Goal: Task Accomplishment & Management: Manage account settings

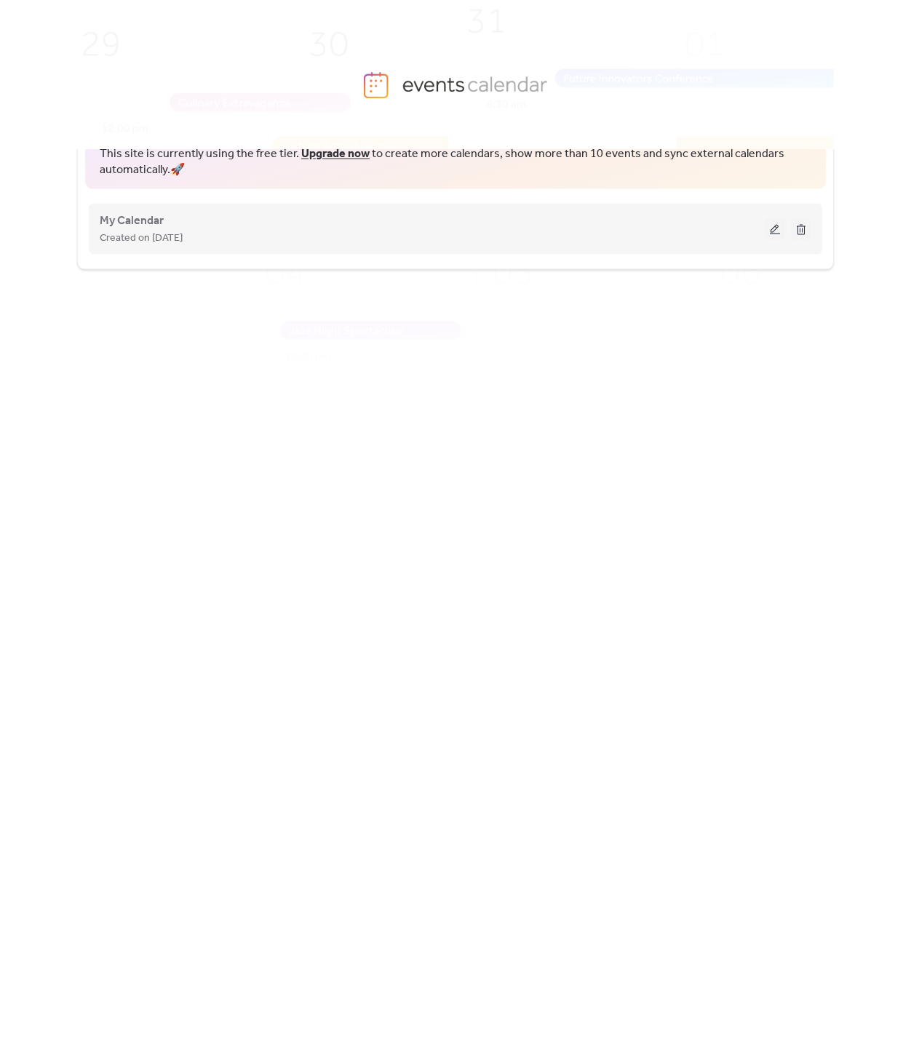
click at [217, 236] on div "Created on [DATE]" at bounding box center [432, 236] width 665 height 17
click at [212, 234] on div "Created on [DATE]" at bounding box center [432, 236] width 665 height 17
click at [138, 222] on span "My Calendar" at bounding box center [132, 220] width 64 height 17
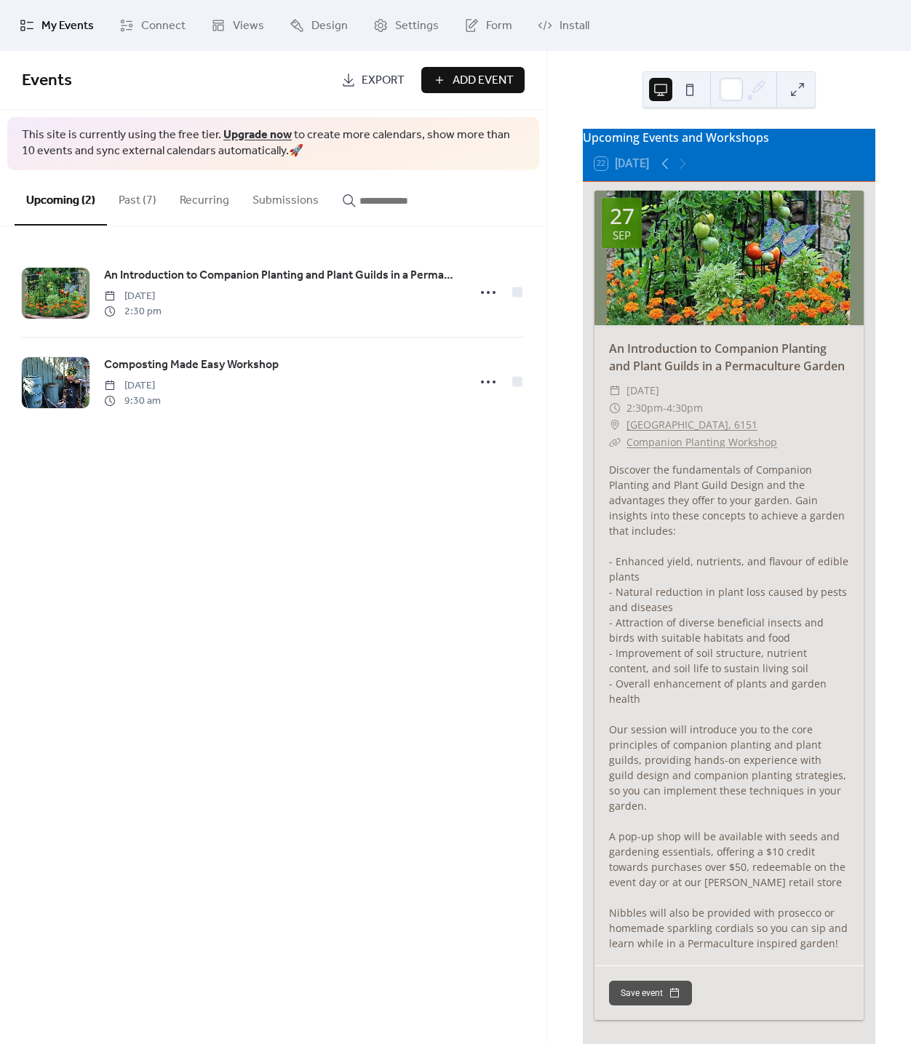
click at [144, 207] on button "Past (7)" at bounding box center [137, 197] width 61 height 54
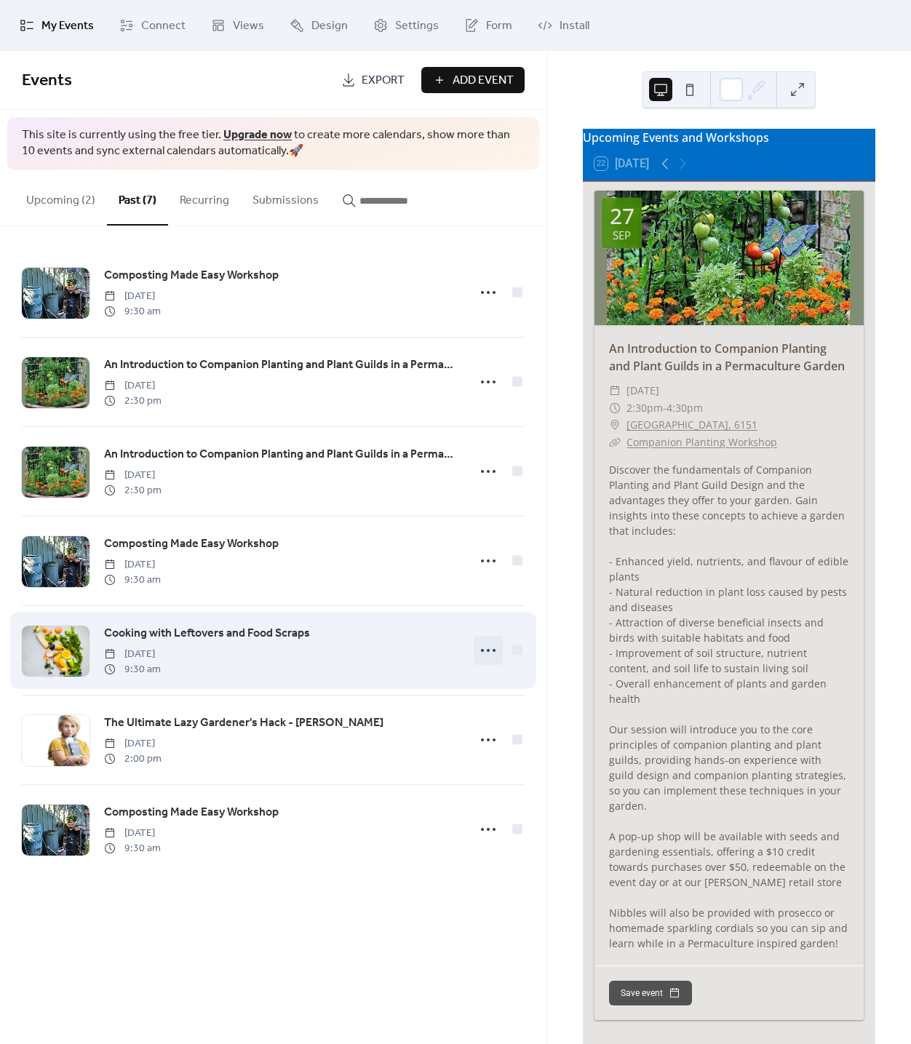
click at [492, 662] on icon at bounding box center [488, 650] width 23 height 23
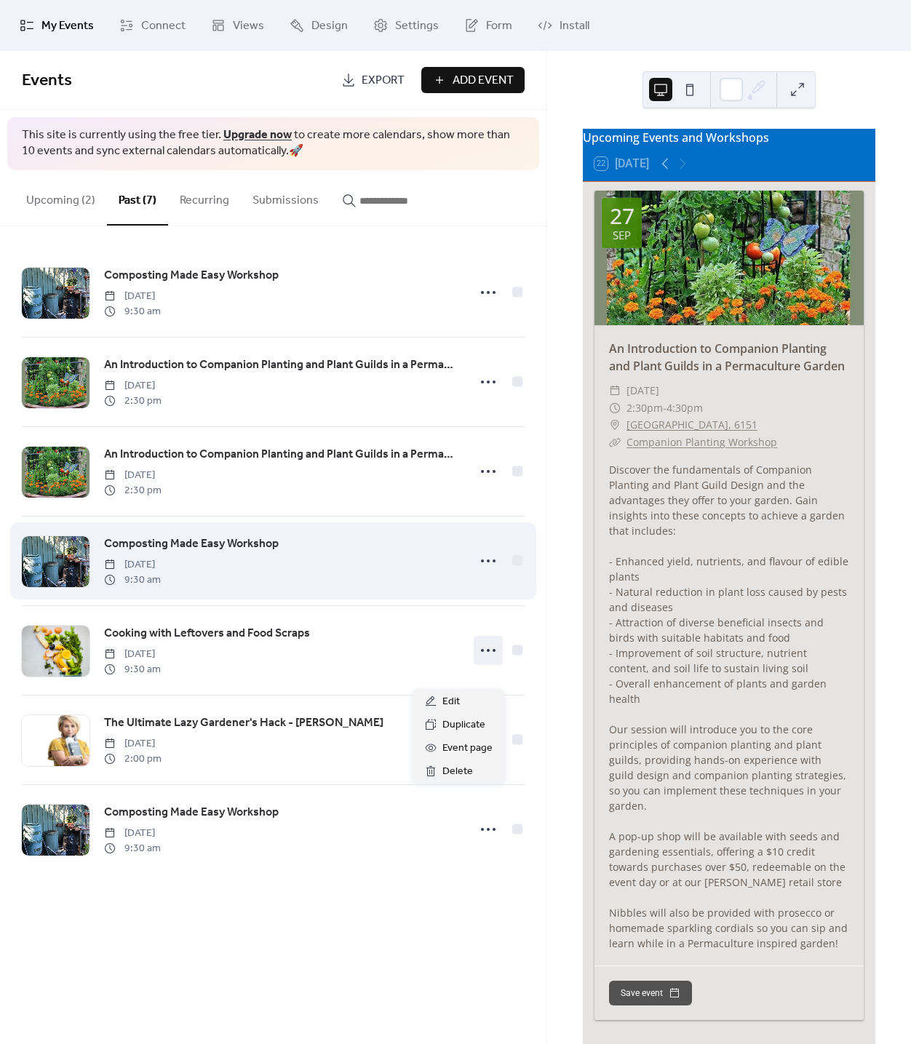
click at [234, 553] on span "Composting Made Easy Workshop" at bounding box center [191, 543] width 175 height 17
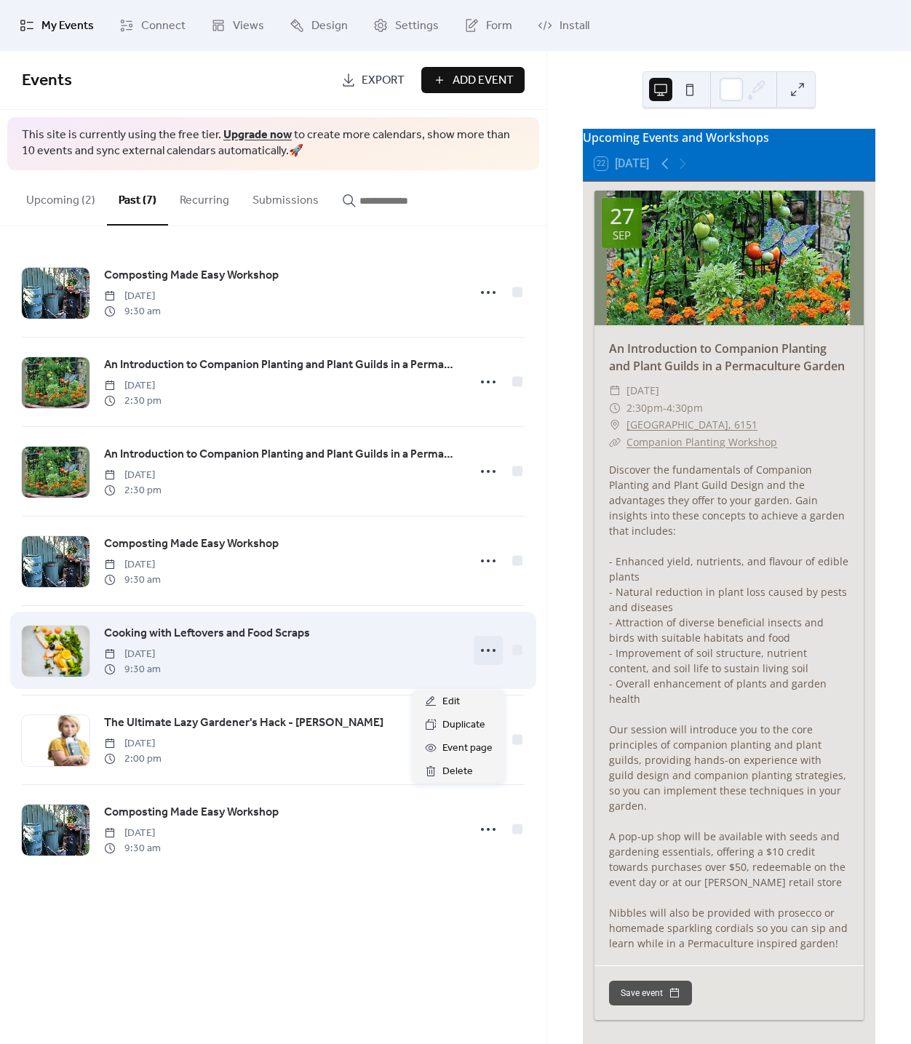
click at [485, 662] on icon at bounding box center [488, 650] width 23 height 23
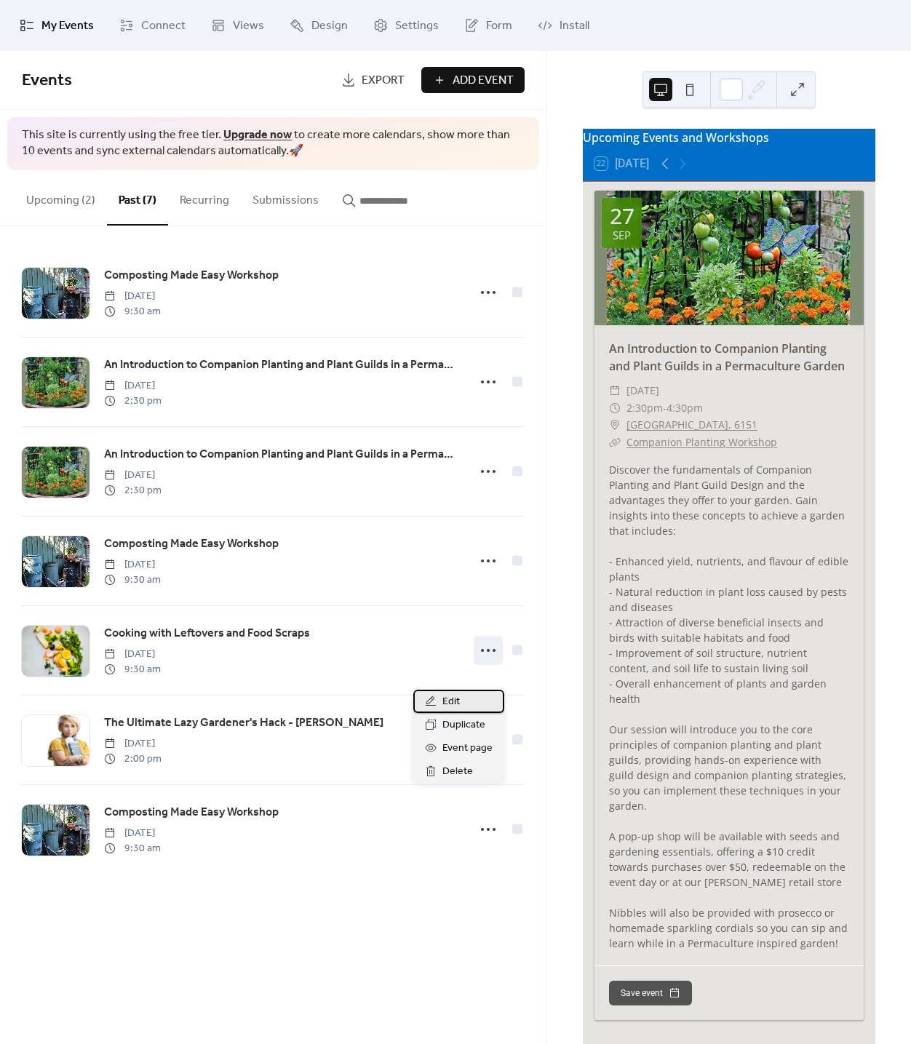
click at [468, 706] on div "Edit" at bounding box center [458, 701] width 91 height 23
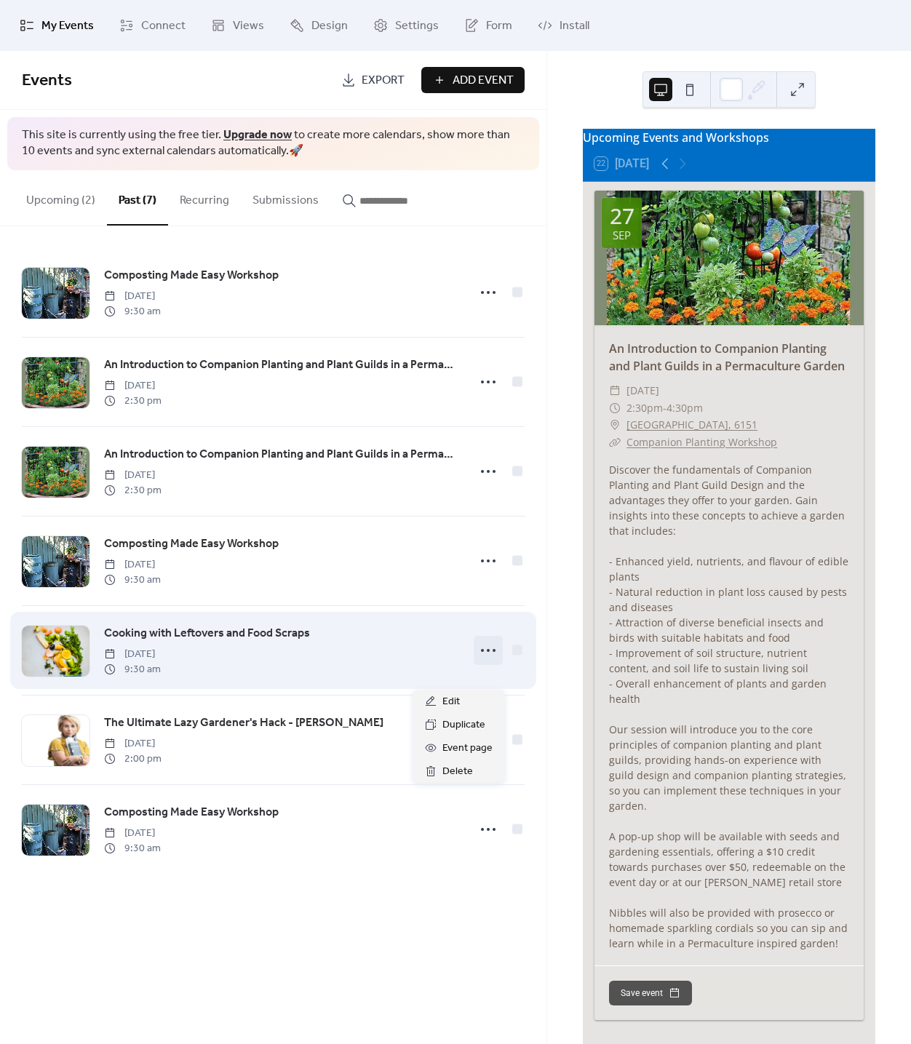
click at [493, 662] on icon at bounding box center [488, 650] width 23 height 23
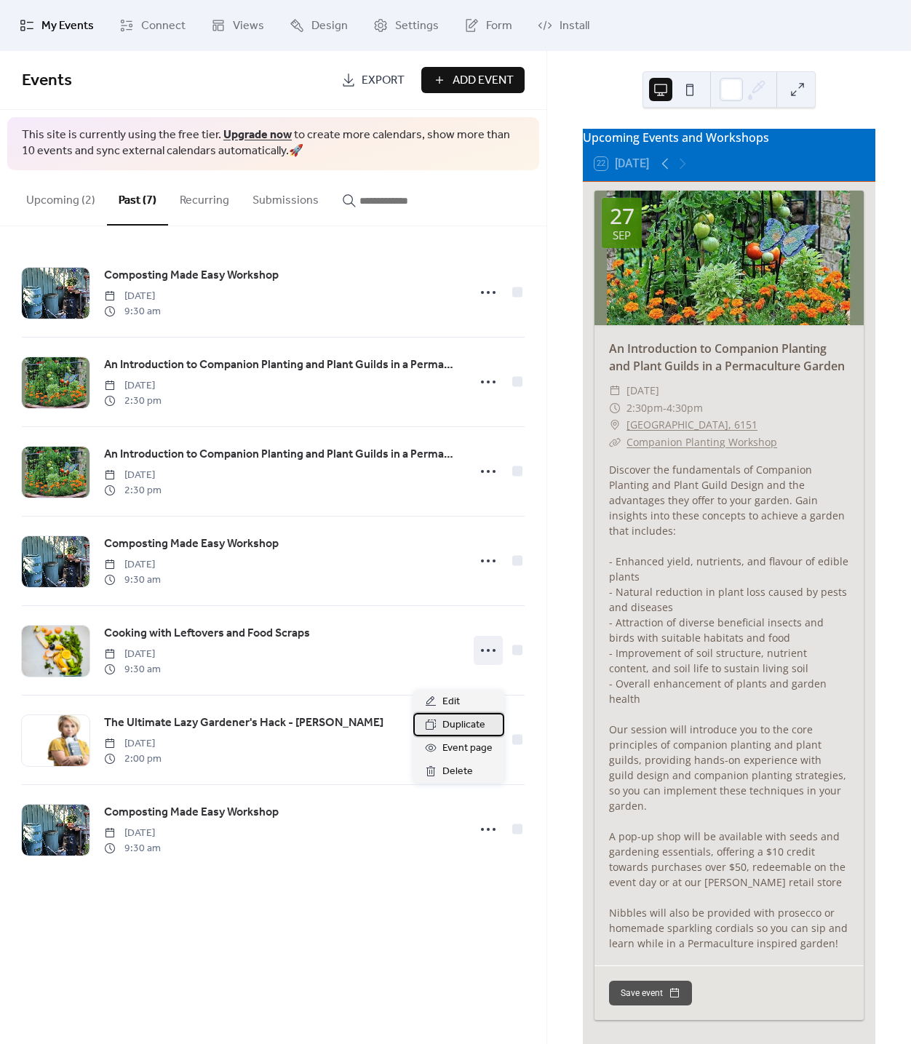
click at [460, 734] on span "Duplicate" at bounding box center [463, 725] width 43 height 17
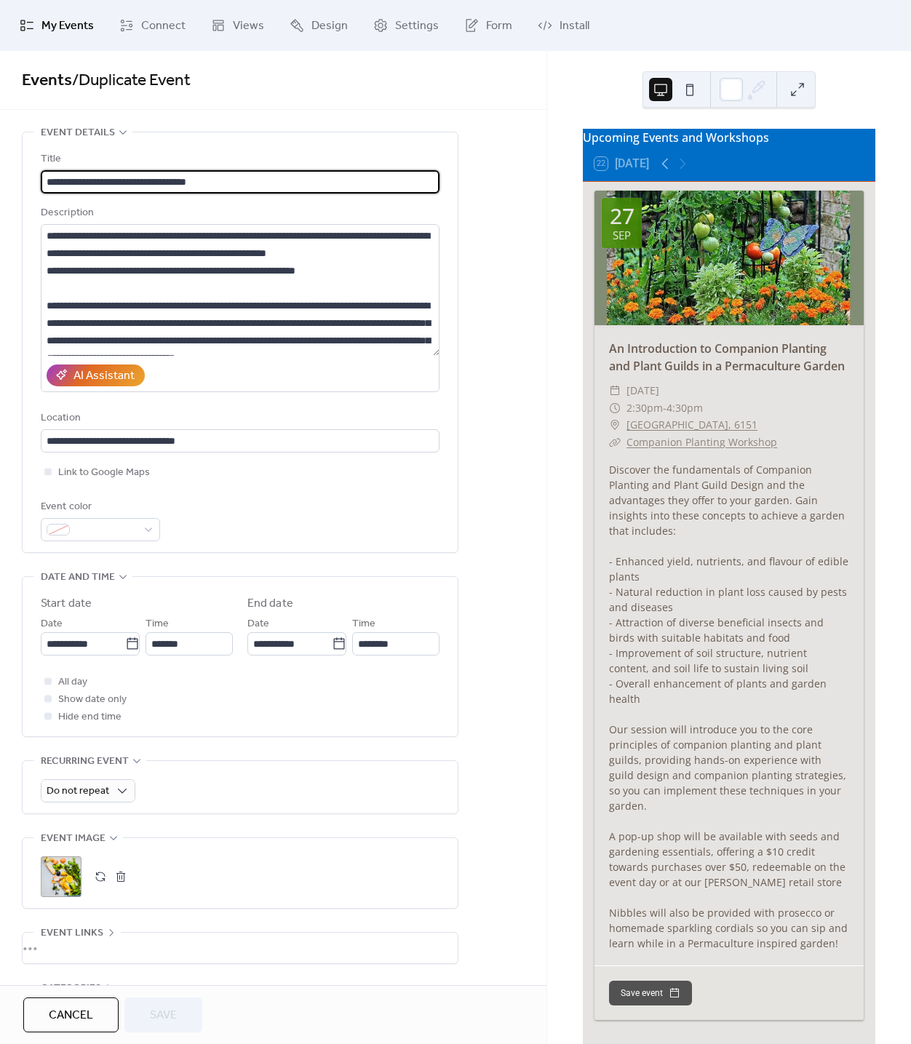
click at [96, 192] on input "**********" at bounding box center [240, 181] width 399 height 23
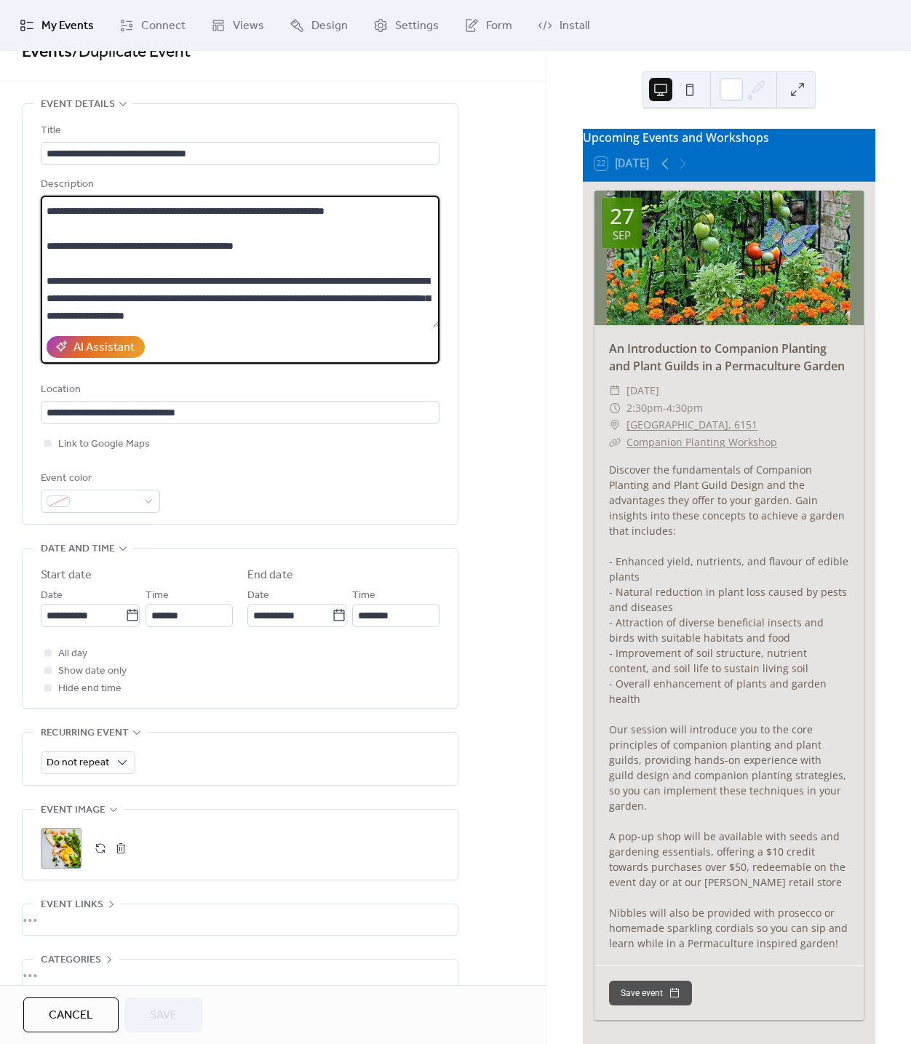
scroll to position [52, 0]
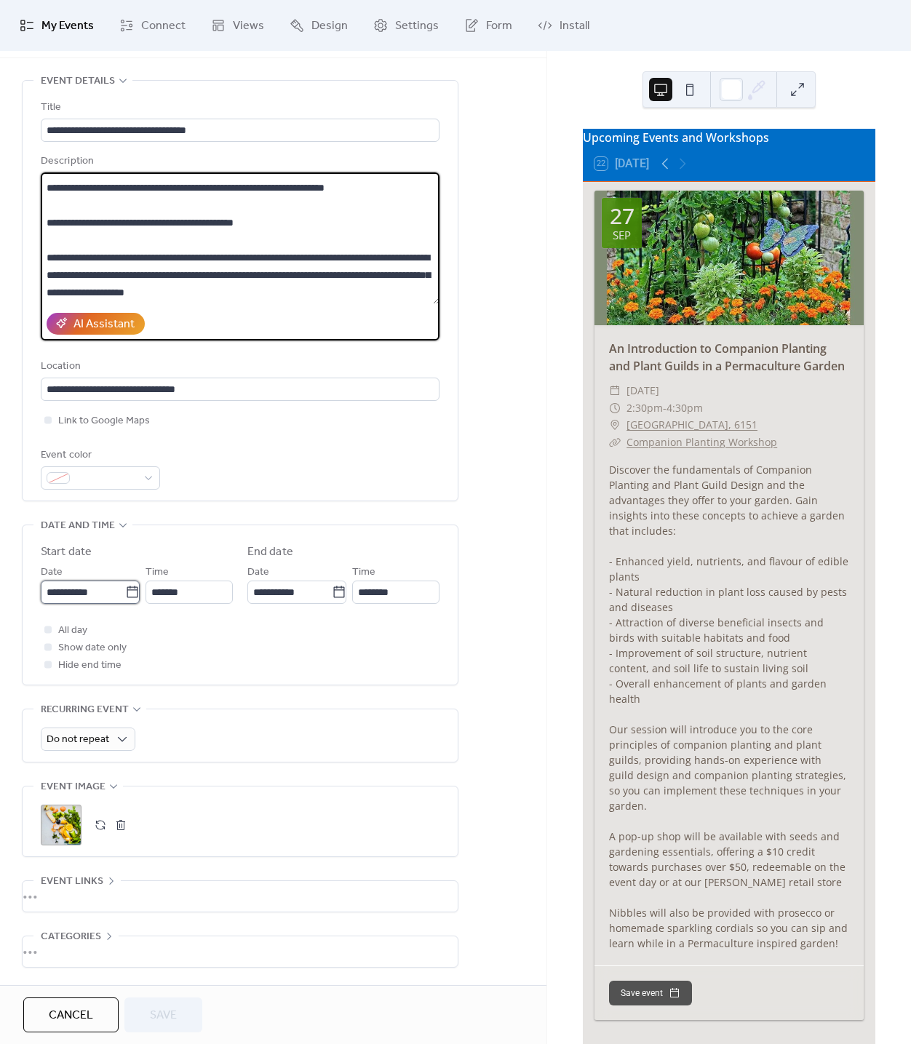
click at [98, 604] on input "**********" at bounding box center [83, 592] width 84 height 23
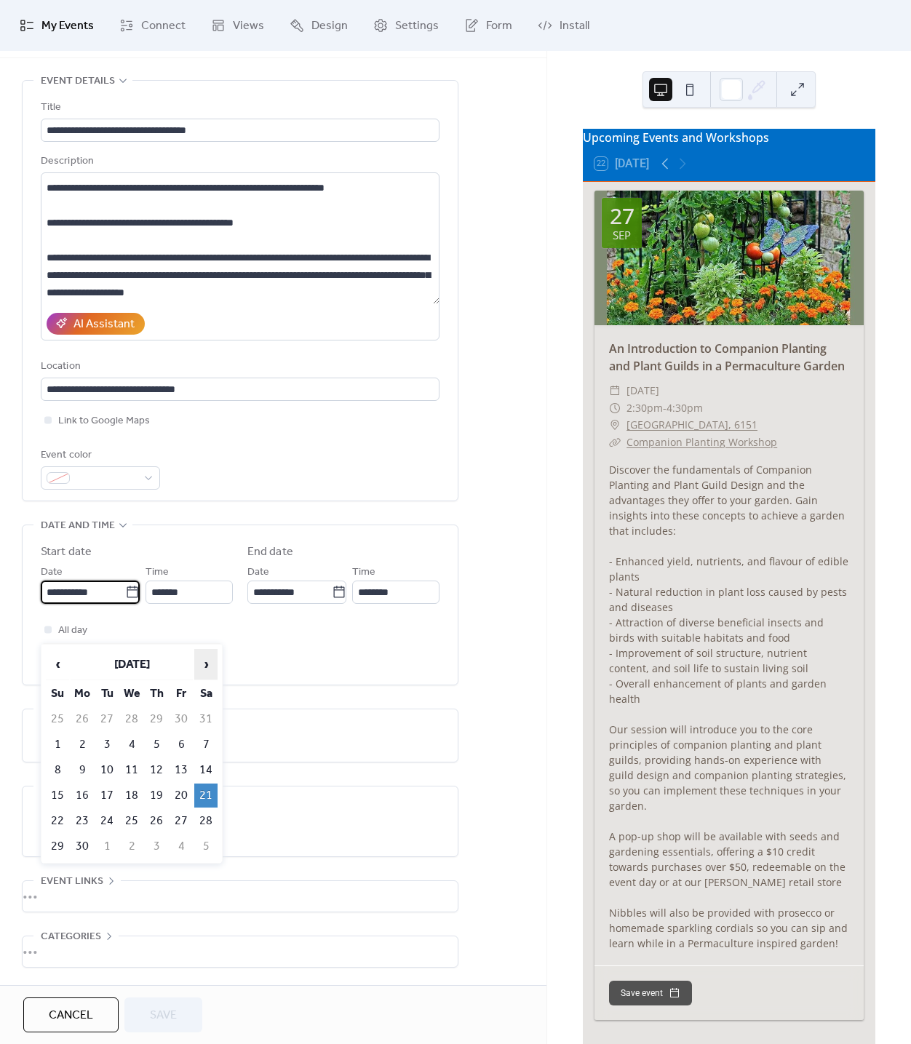
click at [210, 663] on span "›" at bounding box center [206, 664] width 22 height 29
click at [199, 797] on td "25" at bounding box center [205, 796] width 23 height 24
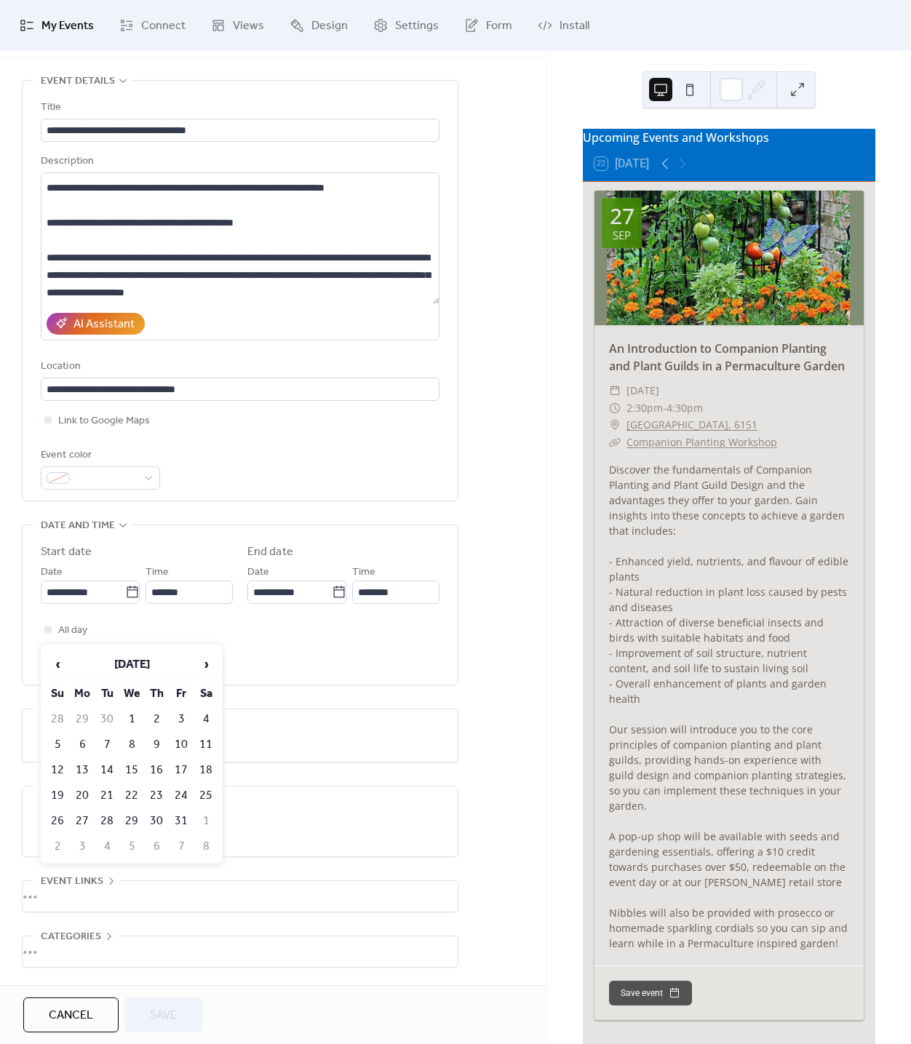
type input "**********"
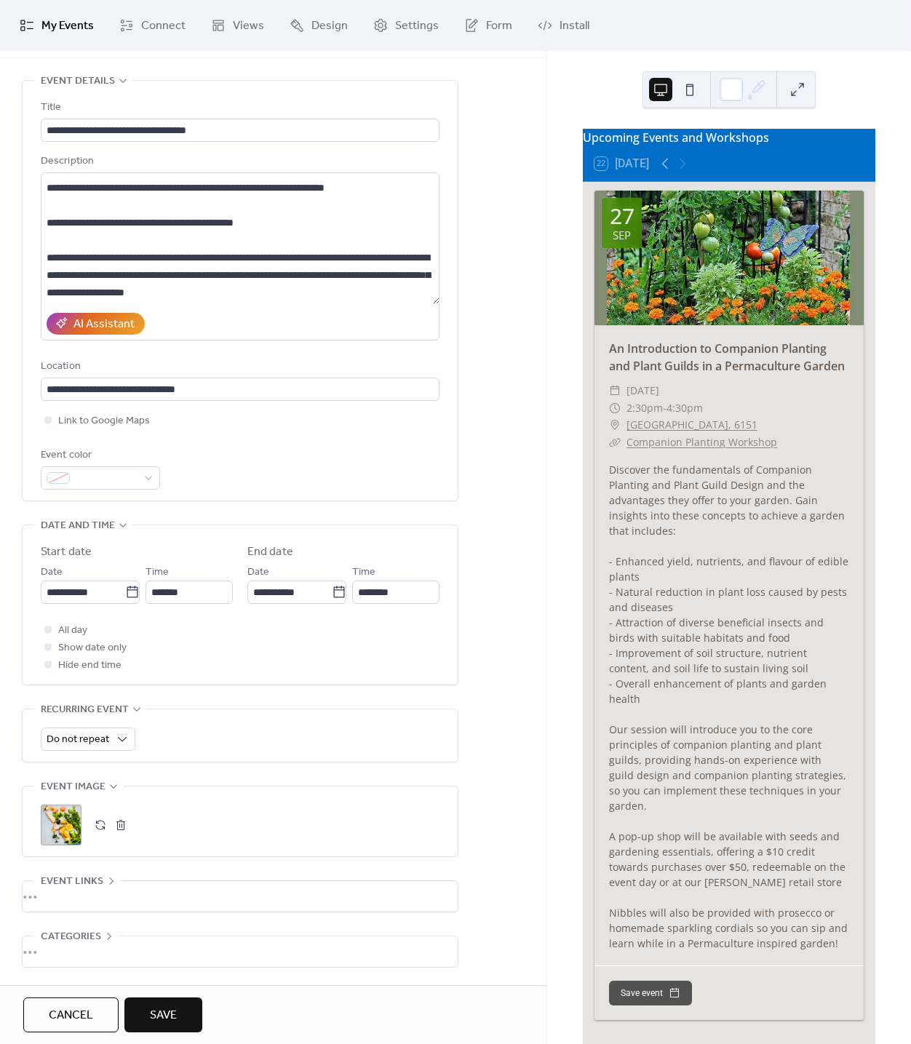
scroll to position [161, 0]
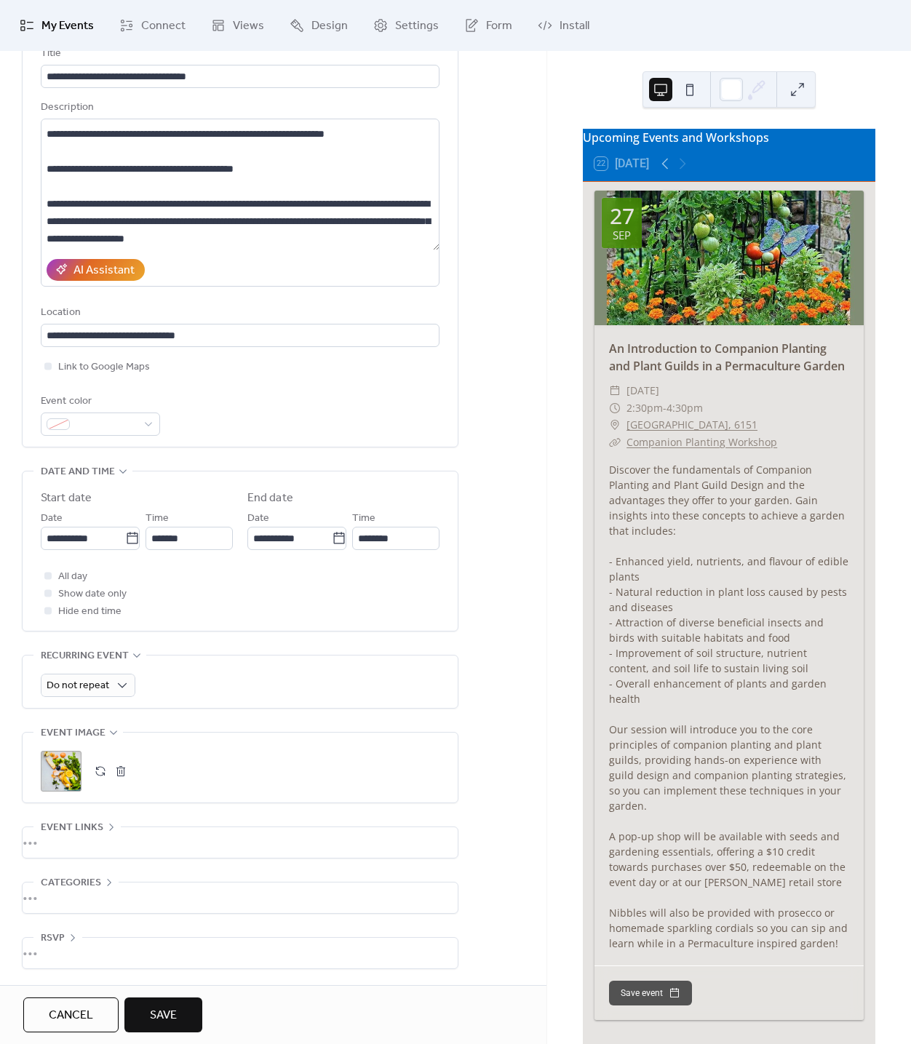
click at [49, 832] on div "•••" at bounding box center [240, 842] width 435 height 31
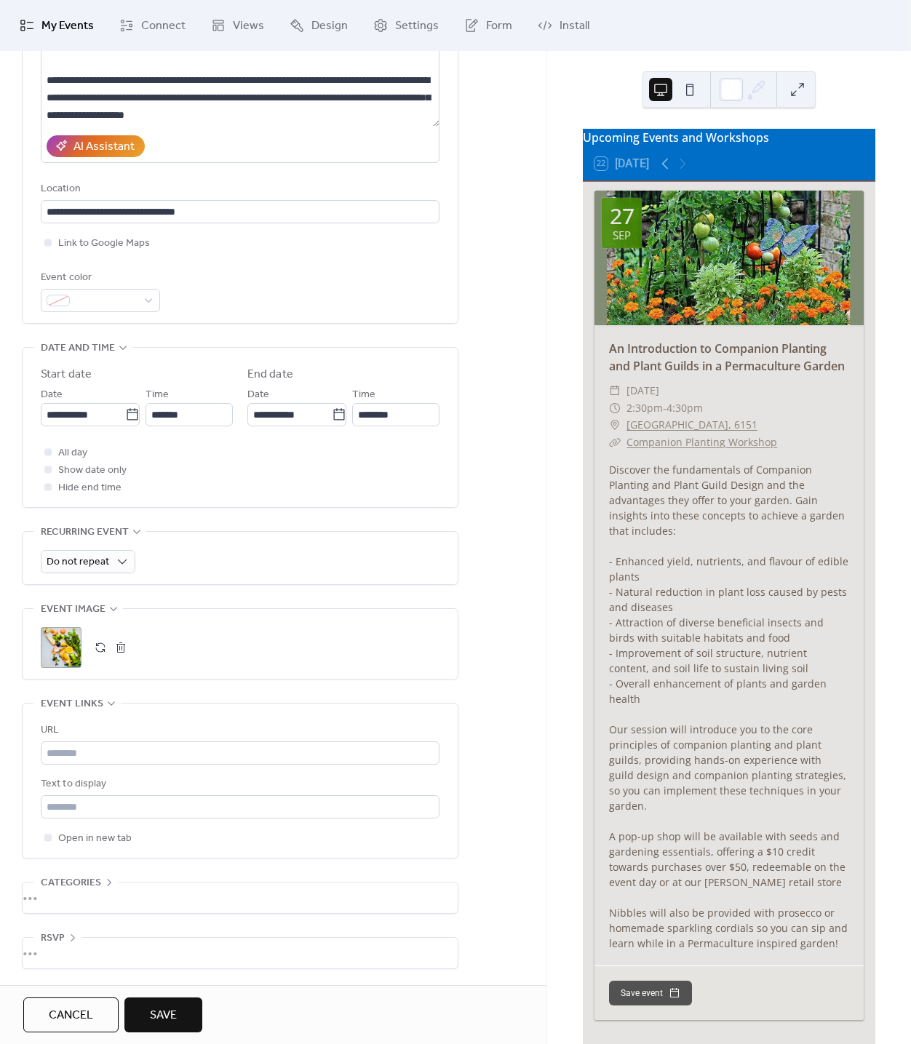
scroll to position [300, 0]
click at [229, 446] on div "All day Show date only Hide end time" at bounding box center [240, 470] width 399 height 52
click at [186, 1024] on button "Save" at bounding box center [163, 1015] width 78 height 35
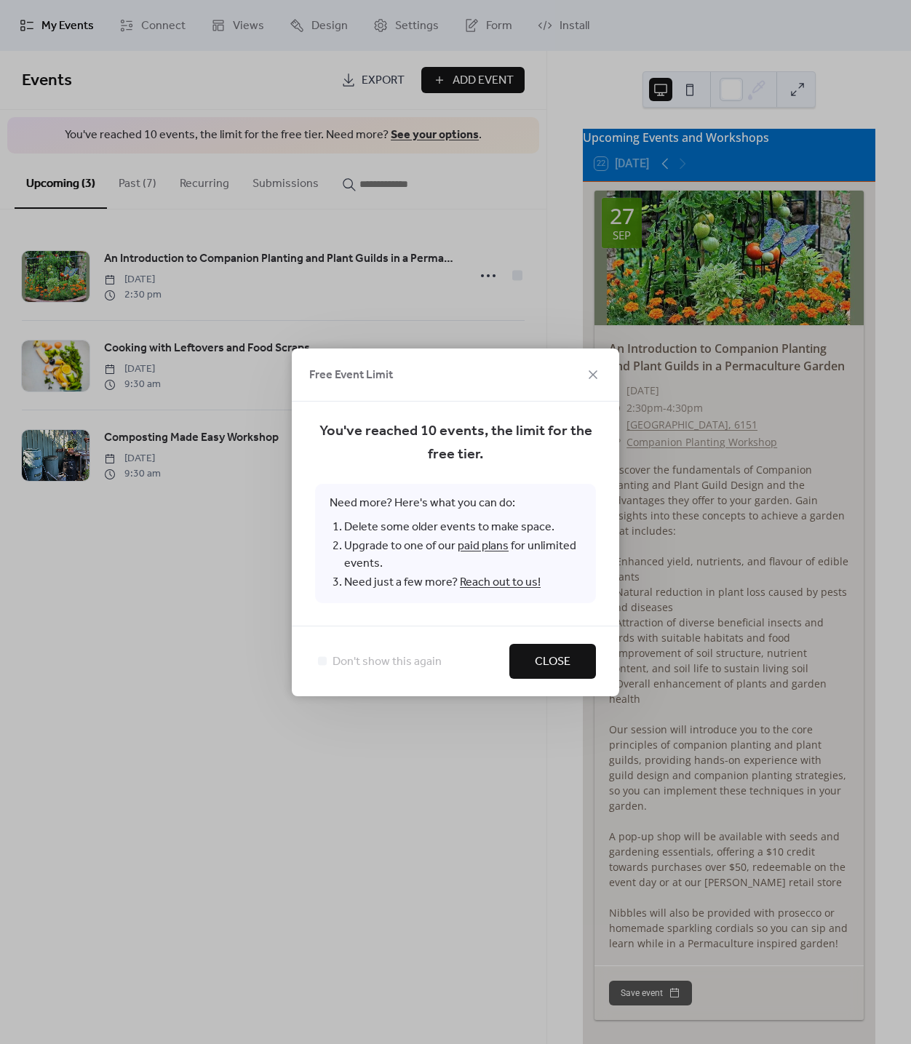
click at [543, 668] on span "Close" at bounding box center [553, 661] width 36 height 17
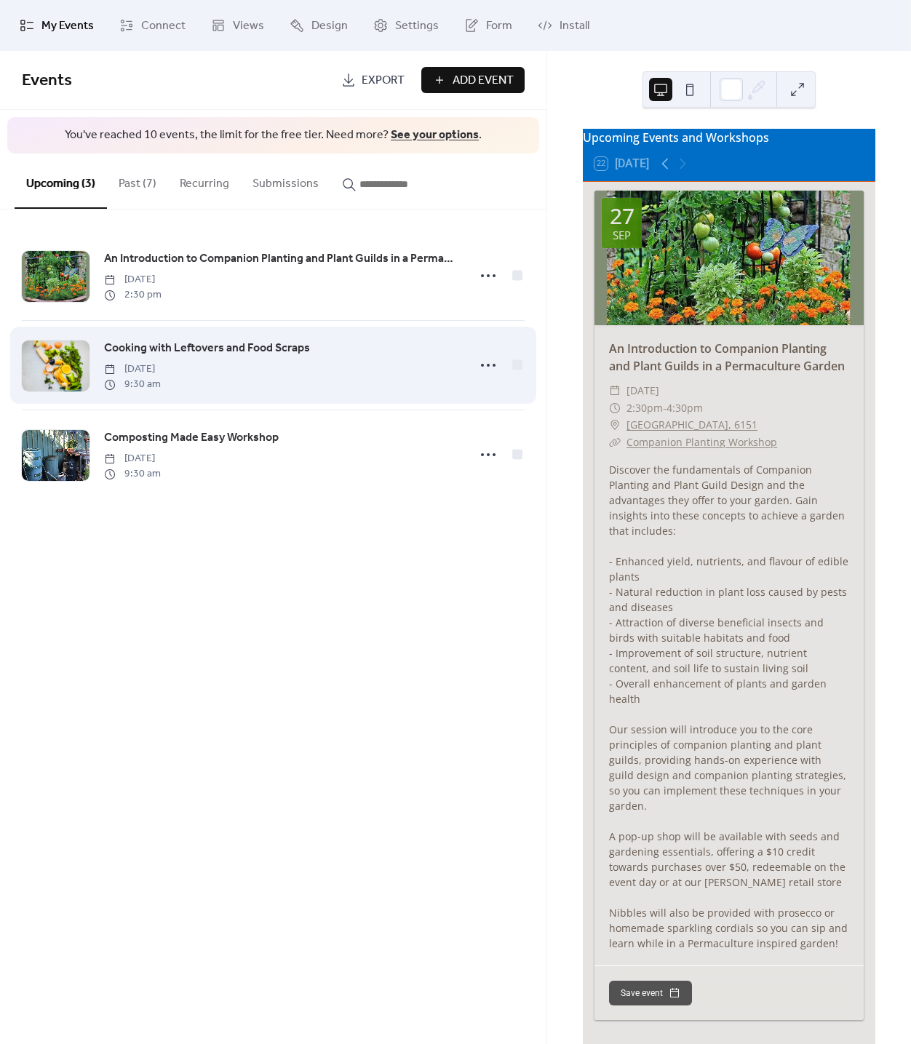
click at [359, 370] on div "Cooking with Leftovers and Food Scraps [DATE] 9:30 am" at bounding box center [281, 365] width 355 height 52
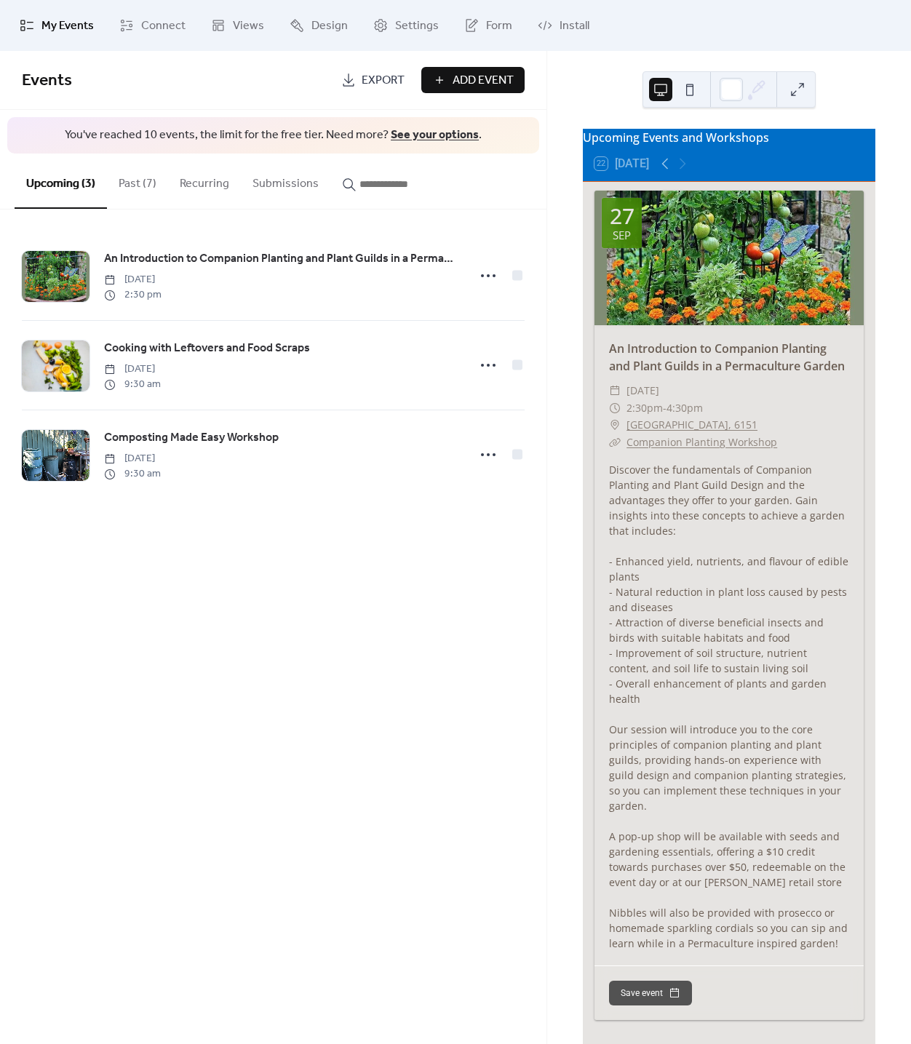
click at [134, 196] on button "Past (7)" at bounding box center [137, 181] width 61 height 54
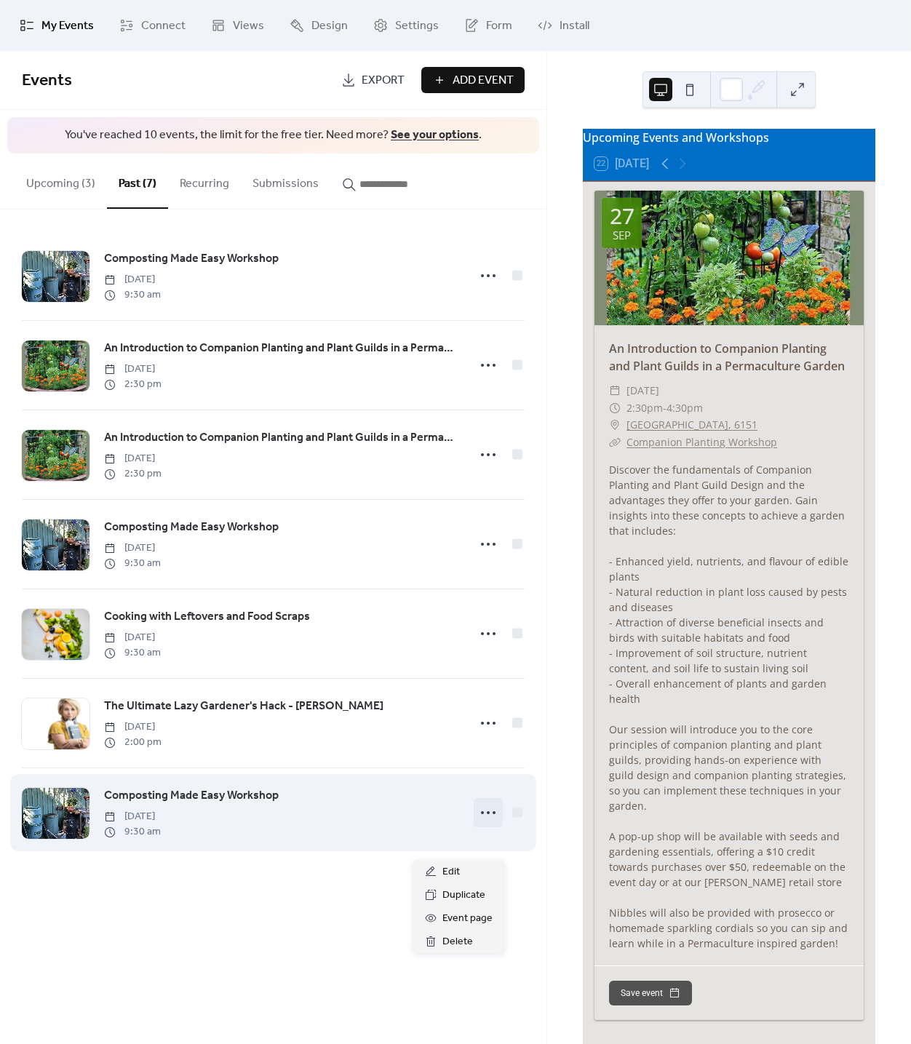
click at [486, 824] on icon at bounding box center [488, 812] width 23 height 23
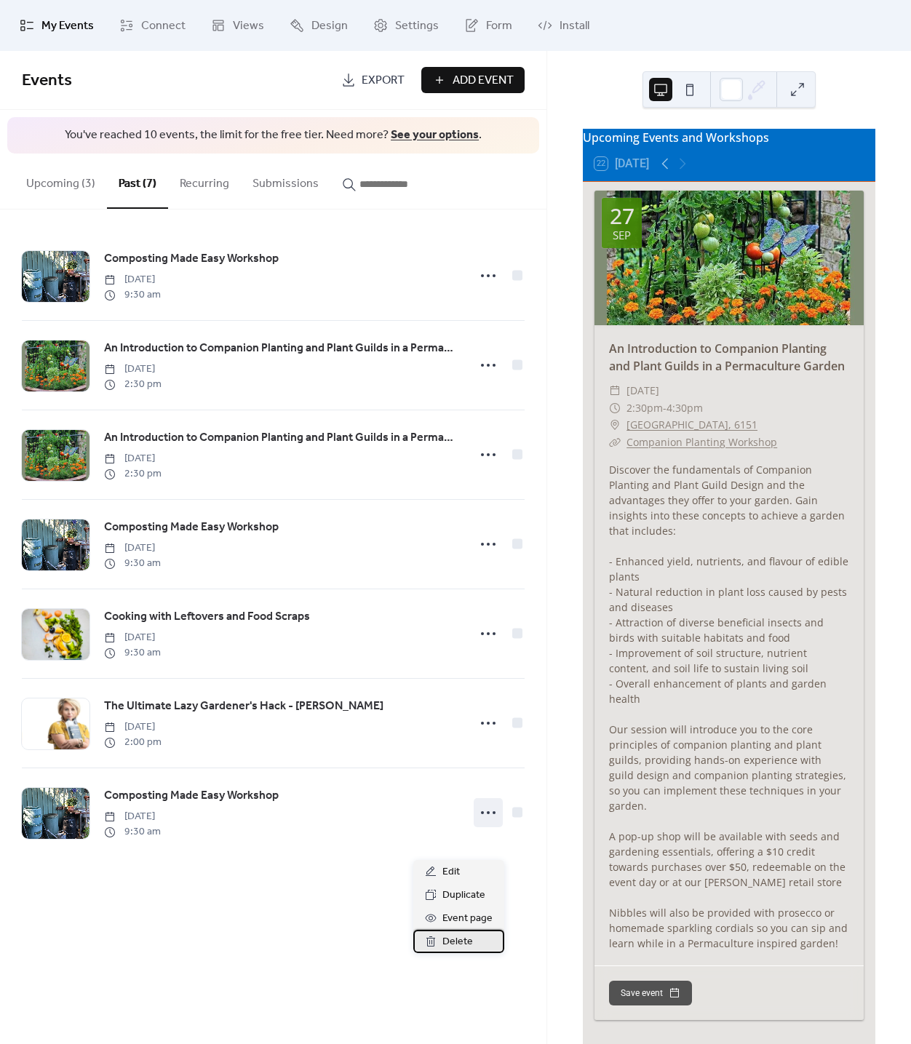
click at [474, 951] on div "Delete" at bounding box center [458, 941] width 91 height 23
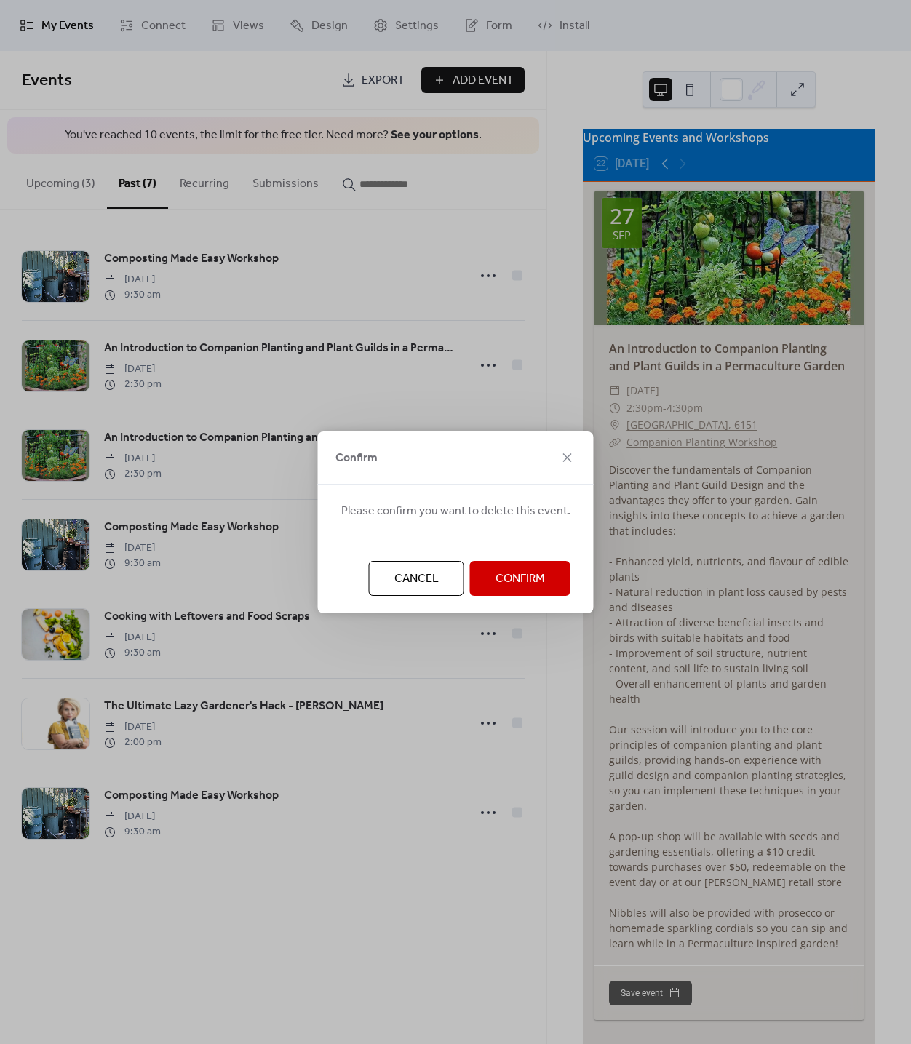
click at [513, 573] on span "Confirm" at bounding box center [519, 578] width 49 height 17
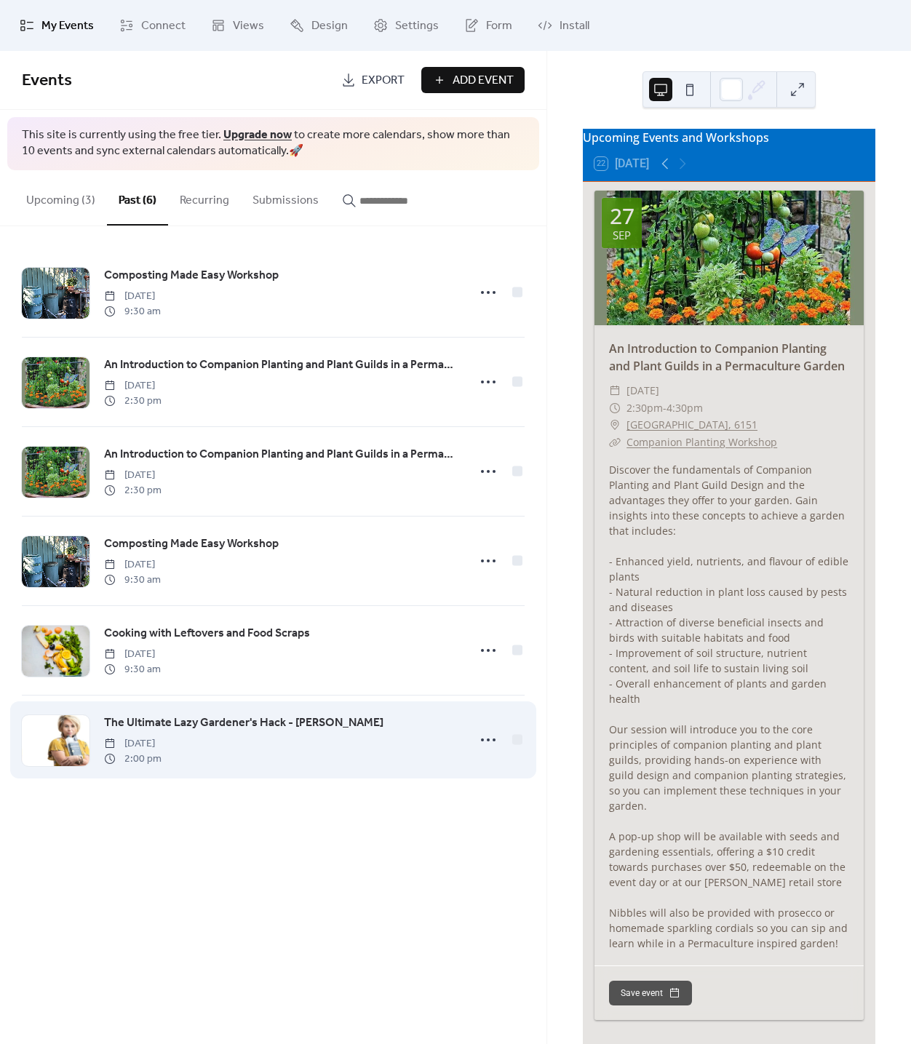
click at [149, 732] on span "The Ultimate Lazy Gardener's Hack - [PERSON_NAME]" at bounding box center [243, 722] width 279 height 17
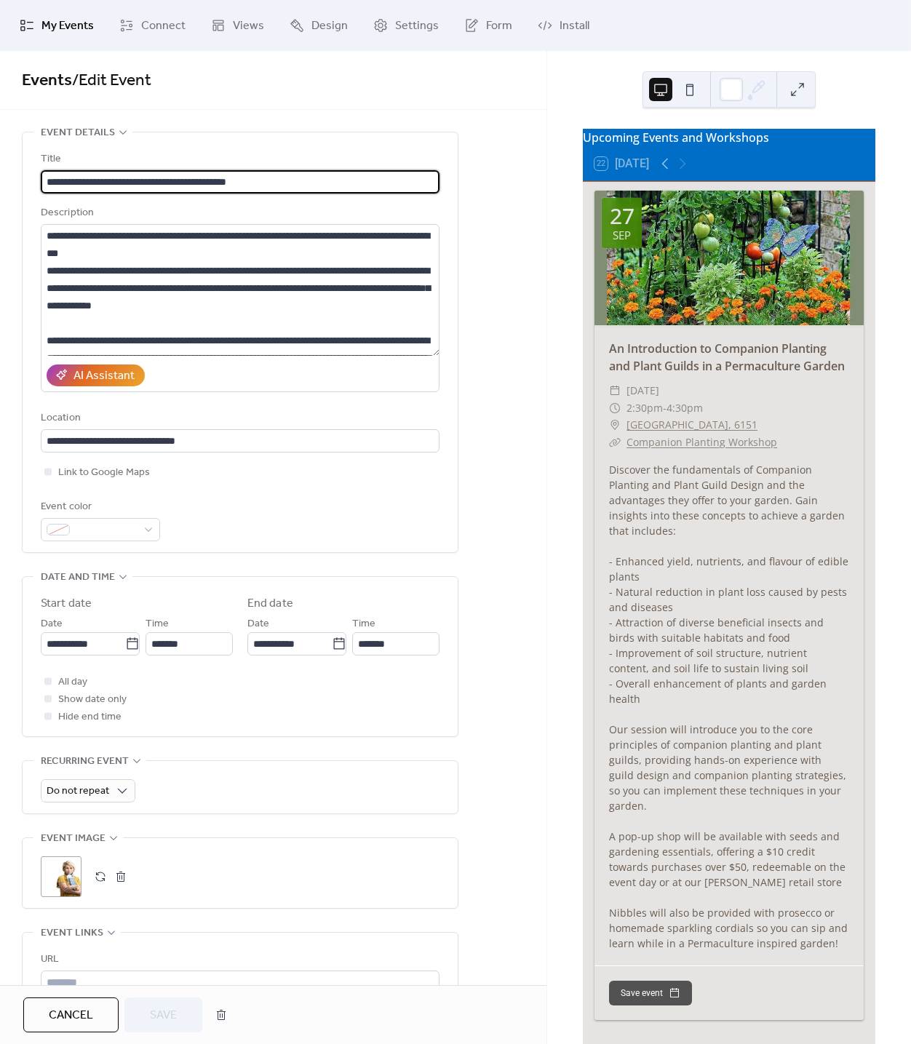
scroll to position [300, 0]
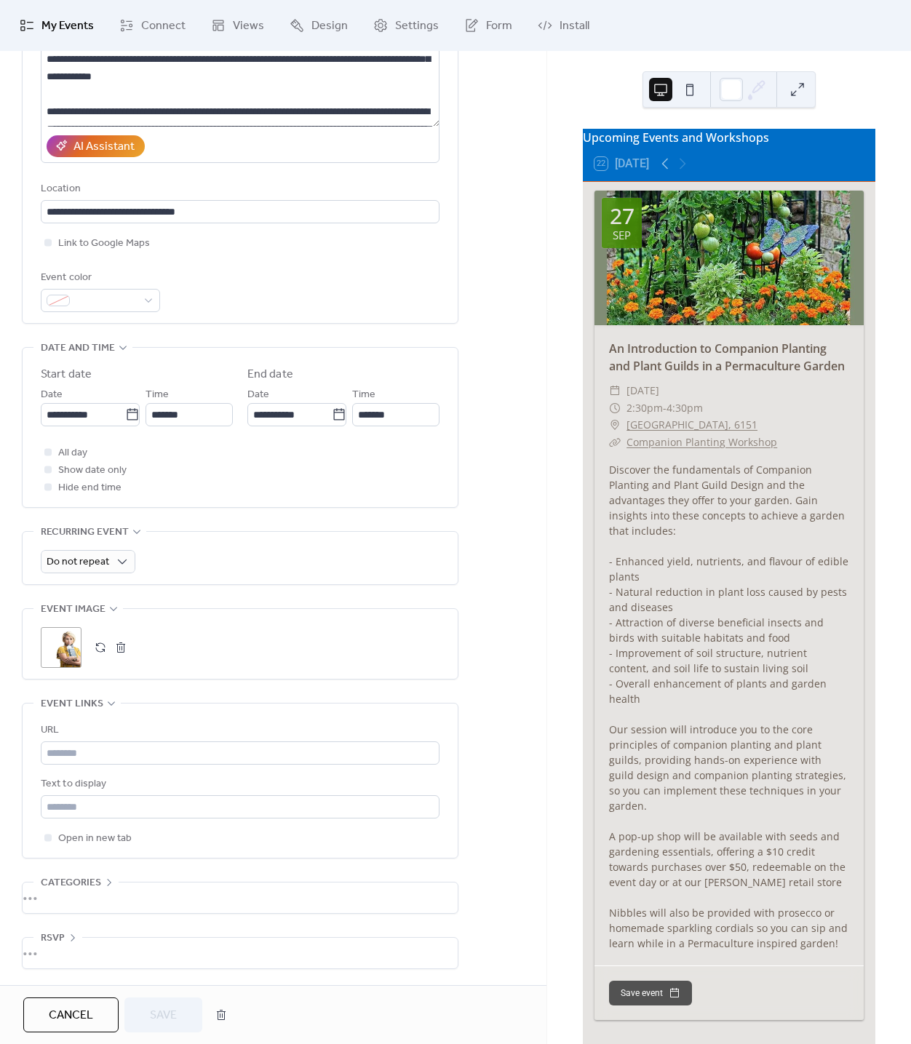
click at [66, 627] on div ";" at bounding box center [61, 647] width 41 height 41
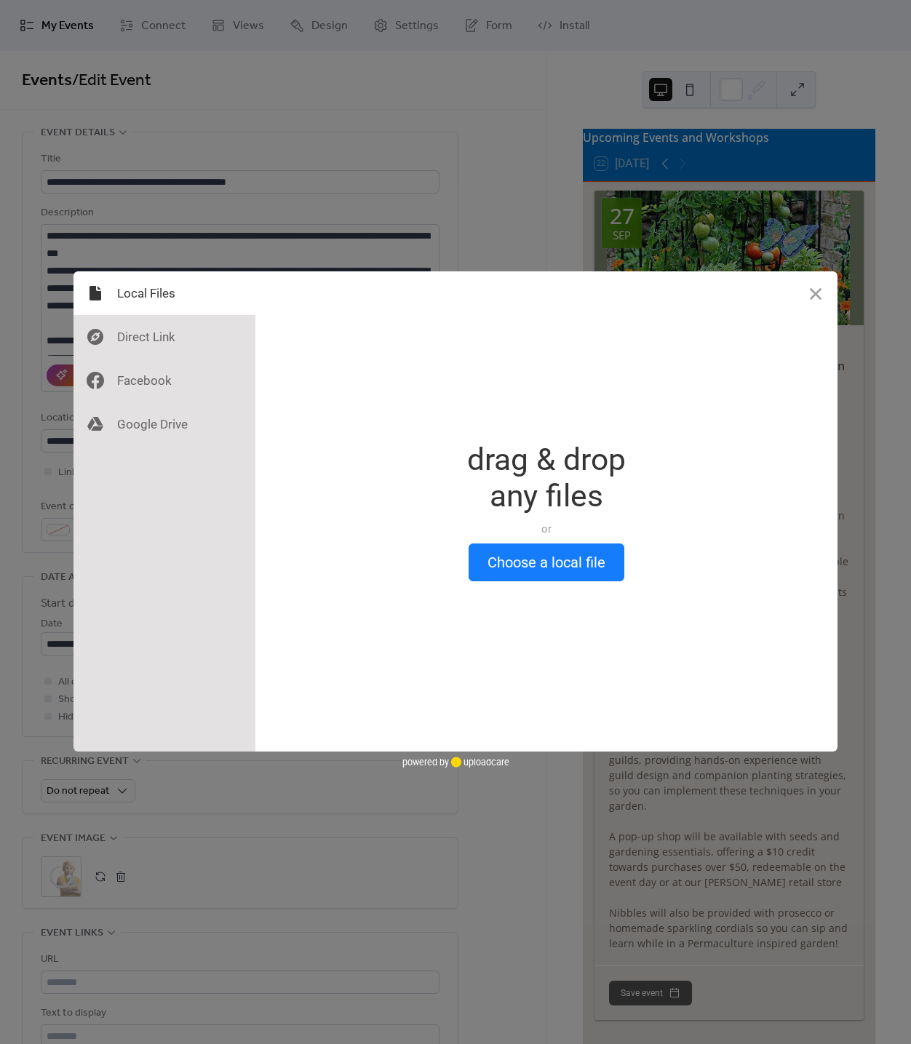
scroll to position [0, 0]
click at [816, 290] on button "Close" at bounding box center [816, 293] width 44 height 44
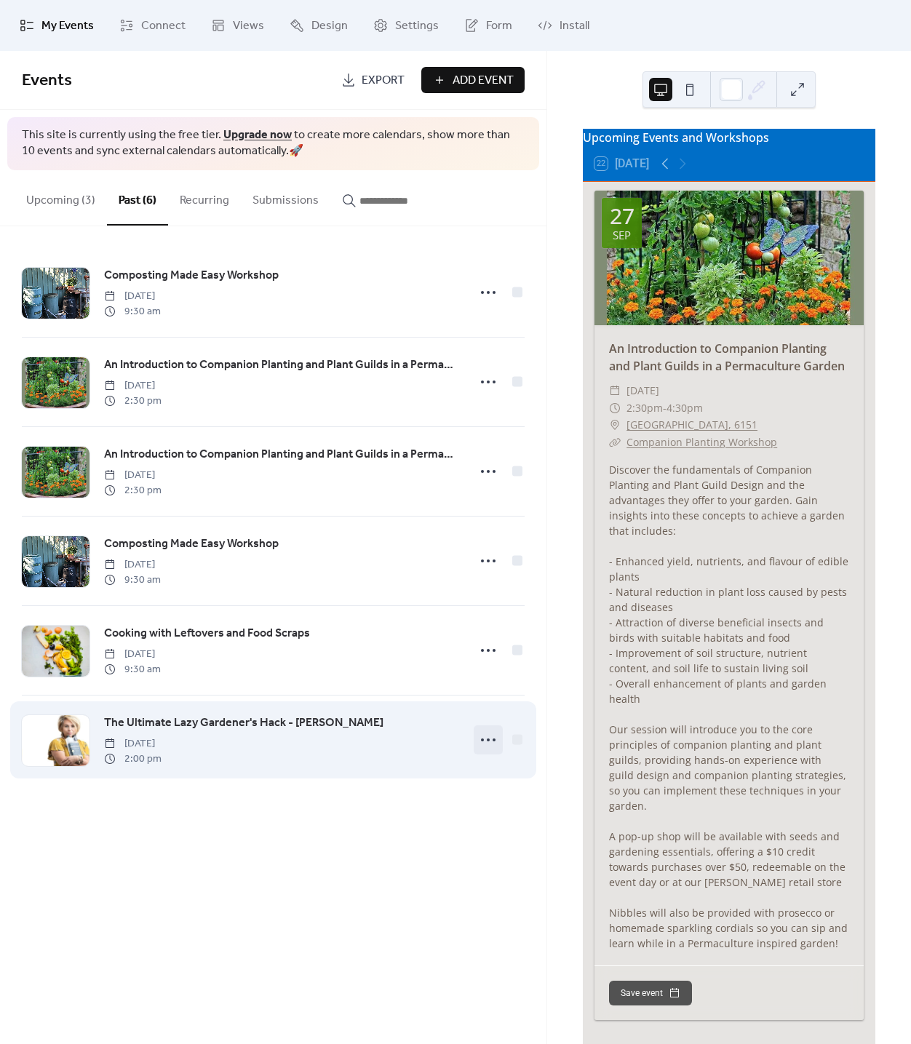
click at [499, 752] on icon at bounding box center [488, 739] width 23 height 23
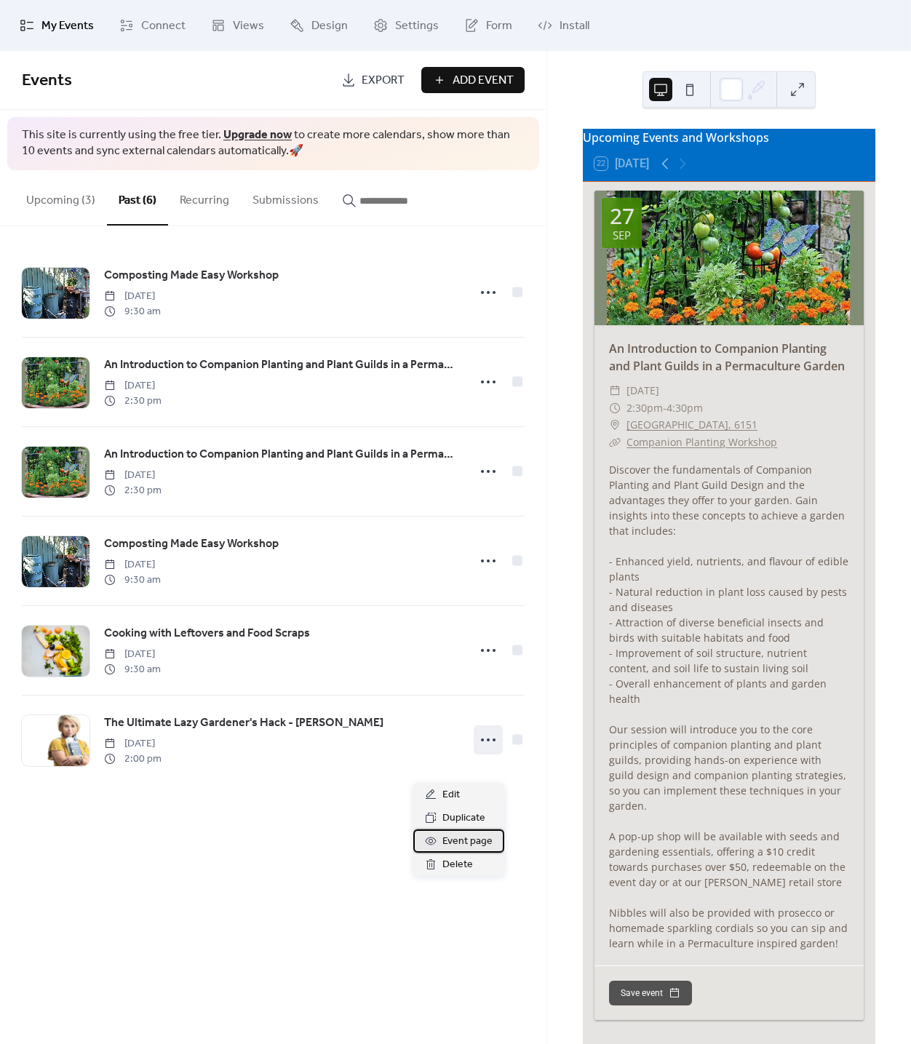
click at [483, 844] on span "Event page" at bounding box center [467, 841] width 50 height 17
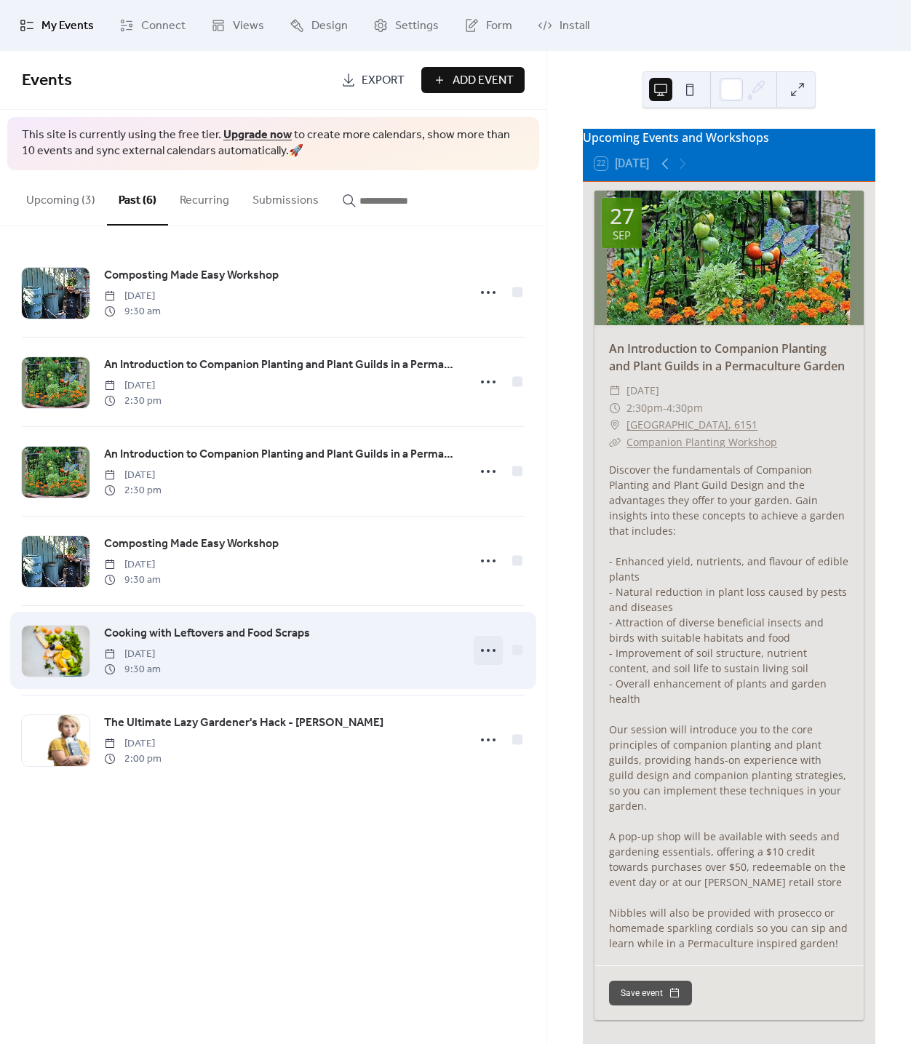
click at [487, 652] on circle at bounding box center [488, 650] width 3 height 3
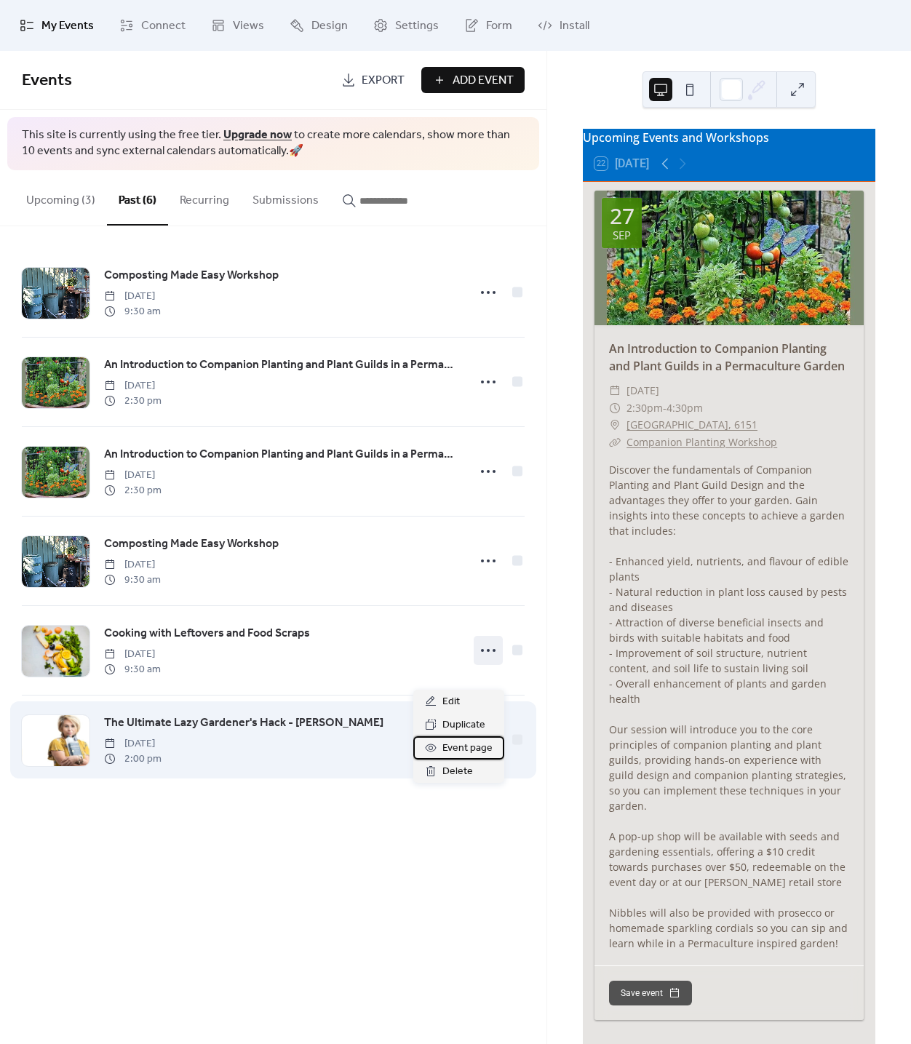
click at [469, 754] on span "Event page" at bounding box center [467, 748] width 50 height 17
